Goal: Transaction & Acquisition: Purchase product/service

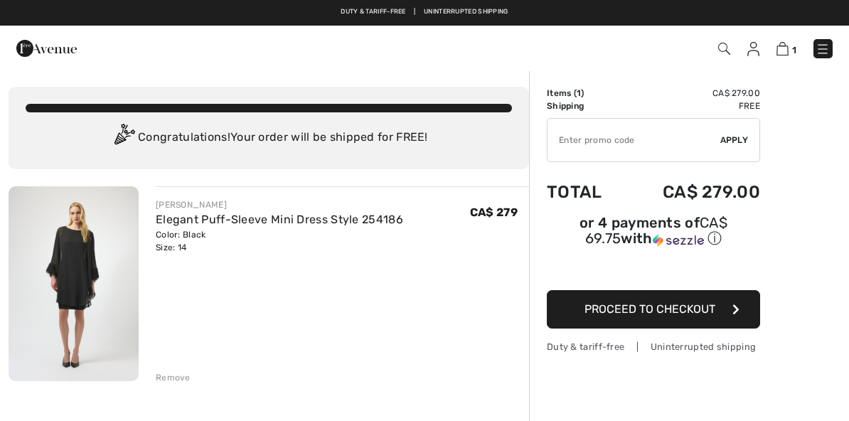
click at [733, 141] on span "Apply" at bounding box center [734, 140] width 28 height 13
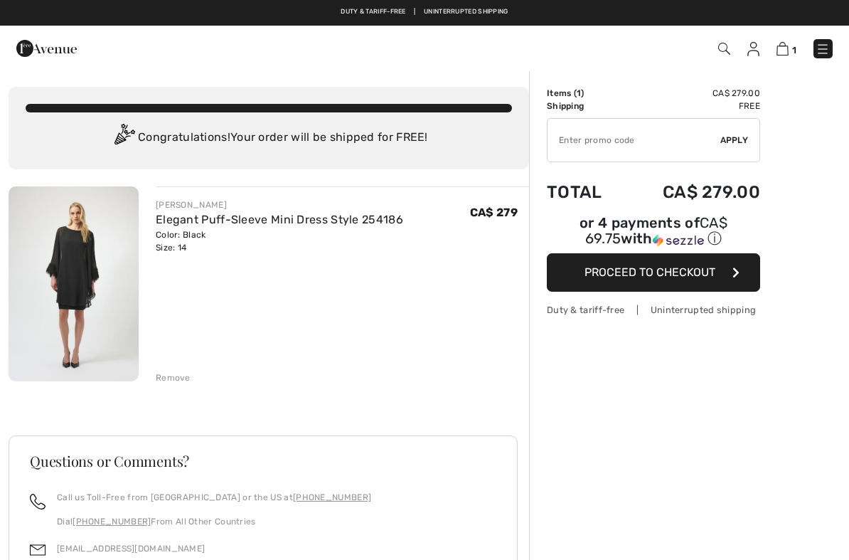
scroll to position [-5, 0]
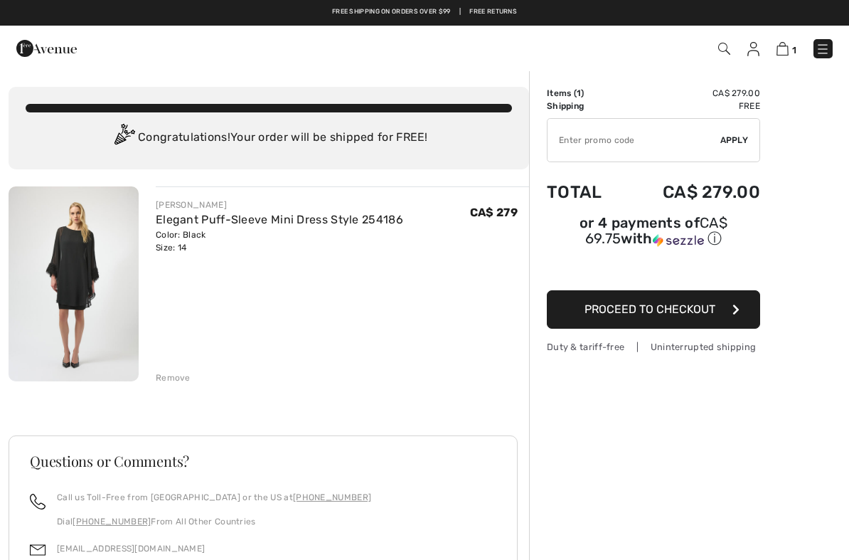
click at [679, 138] on input "TEXT" at bounding box center [634, 140] width 173 height 43
click at [739, 137] on span "Apply" at bounding box center [734, 140] width 28 height 13
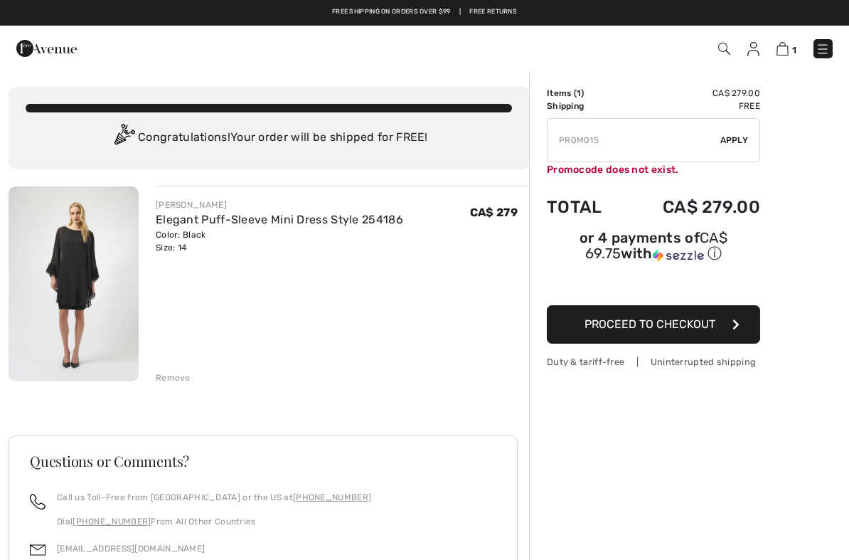
click at [624, 138] on input "TEXT" at bounding box center [634, 140] width 173 height 43
type input "P"
click at [466, 230] on div "[PERSON_NAME] Elegant Puff-Sleeve Mini Dress Style 254186 Color: Black Size: 14…" at bounding box center [342, 225] width 373 height 55
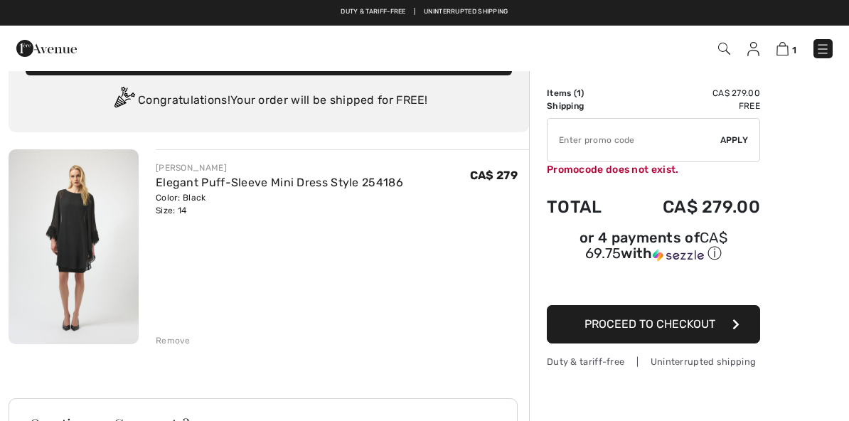
scroll to position [0, 0]
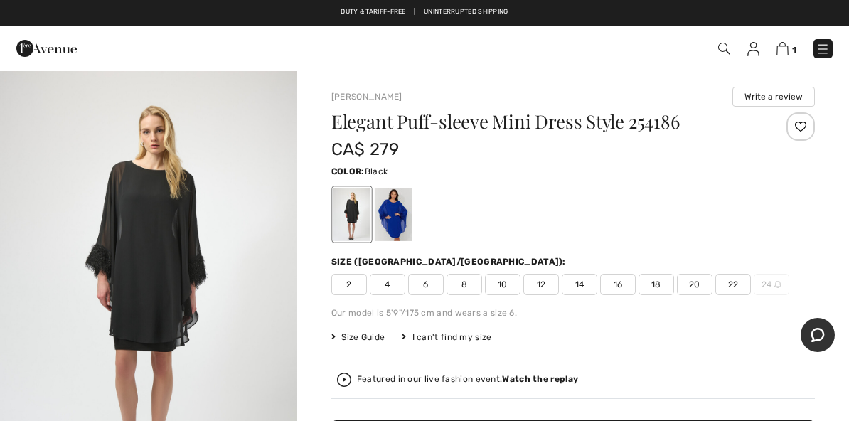
click at [584, 294] on span "14" at bounding box center [580, 284] width 36 height 21
click at [785, 43] on img at bounding box center [782, 49] width 12 height 14
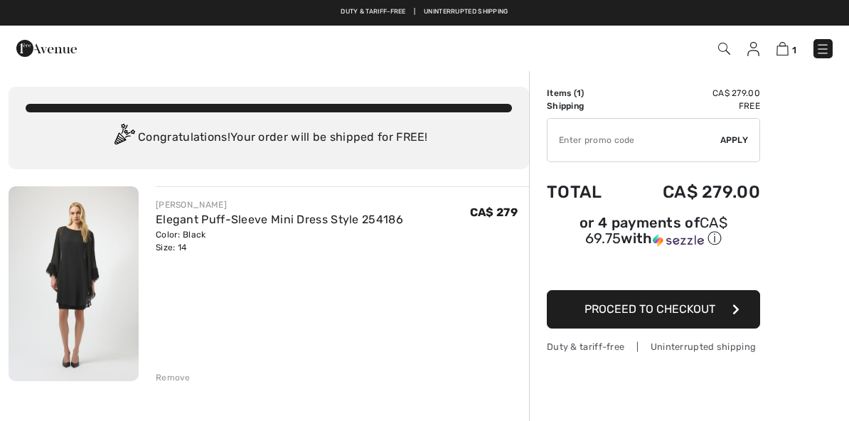
click at [594, 142] on input "TEXT" at bounding box center [634, 140] width 173 height 43
type input "NEW15"
click at [730, 134] on span "Apply" at bounding box center [734, 140] width 28 height 13
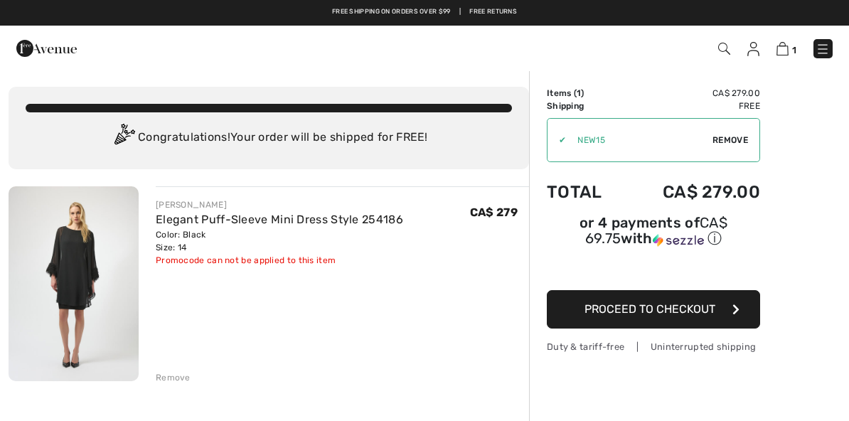
click at [174, 380] on div "Remove" at bounding box center [173, 377] width 35 height 13
